Goal: Task Accomplishment & Management: Use online tool/utility

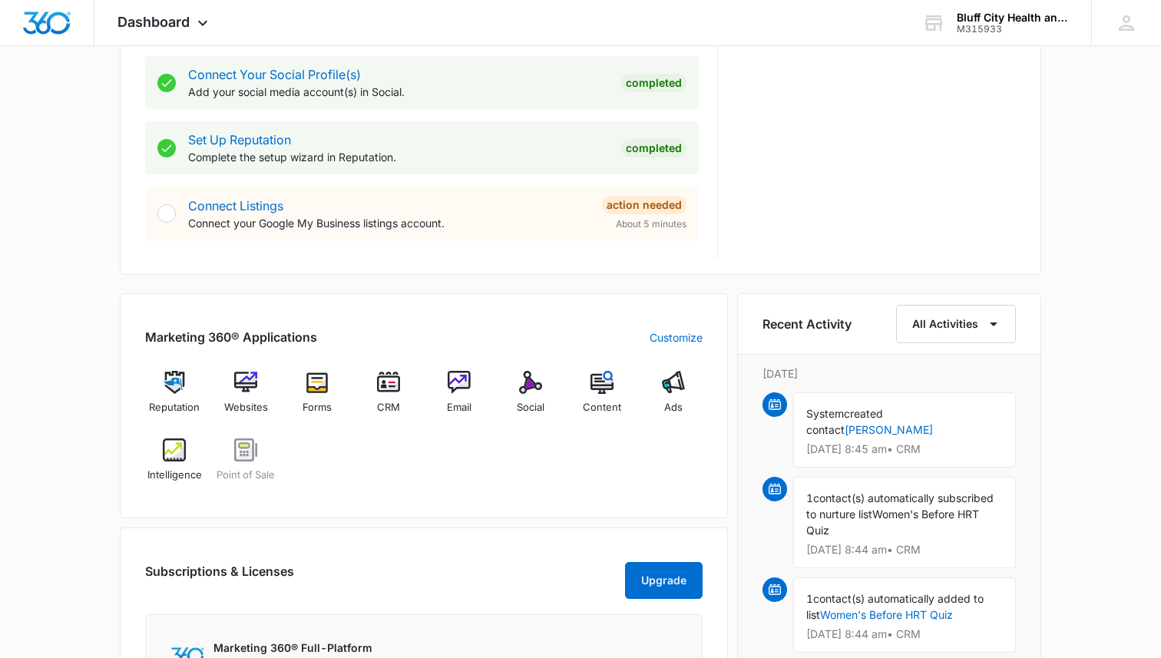
scroll to position [719, 0]
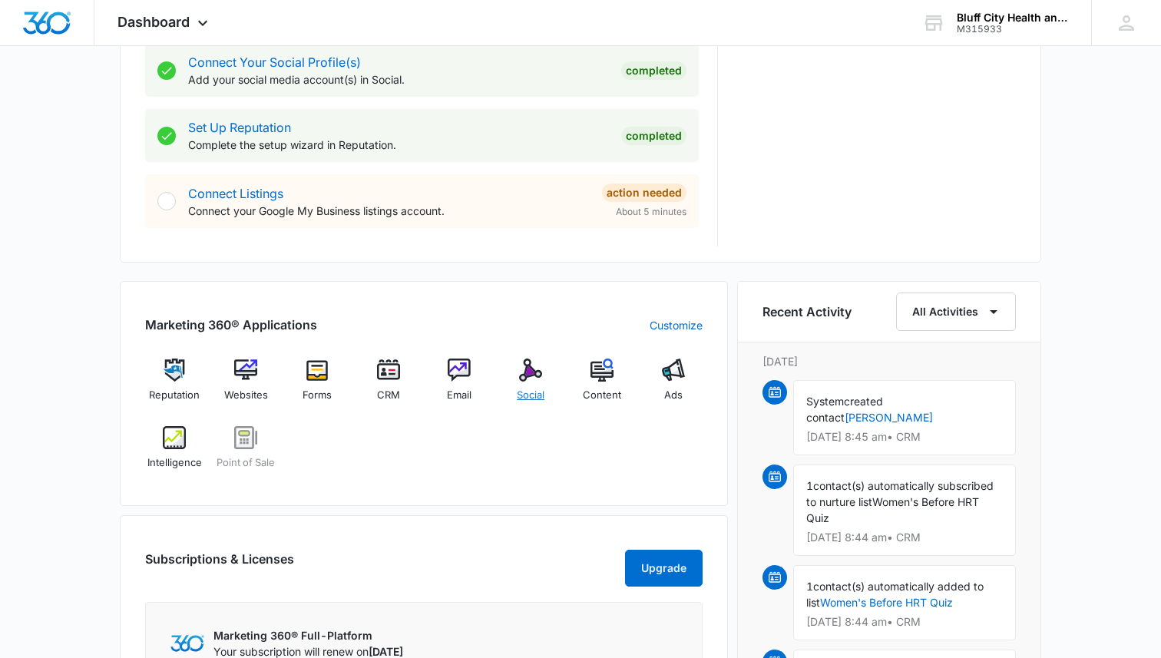
click at [527, 382] on div "Social" at bounding box center [530, 386] width 59 height 55
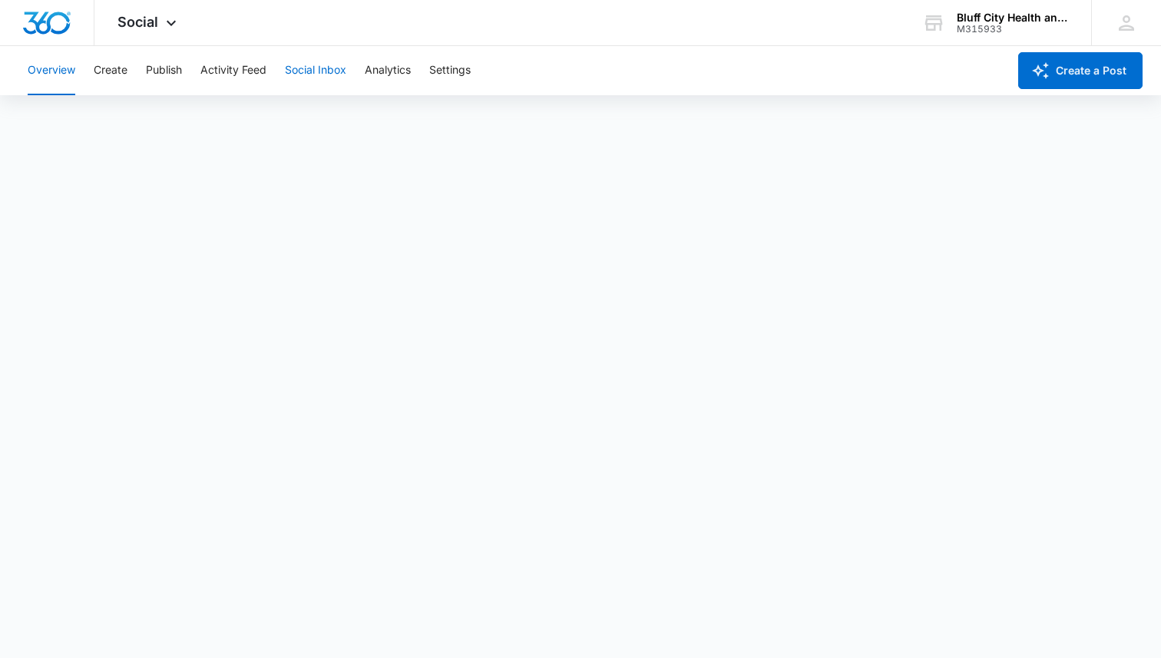
click at [307, 71] on button "Social Inbox" at bounding box center [315, 70] width 61 height 49
click at [119, 73] on button "Create" at bounding box center [111, 70] width 34 height 49
